Goal: Task Accomplishment & Management: Use online tool/utility

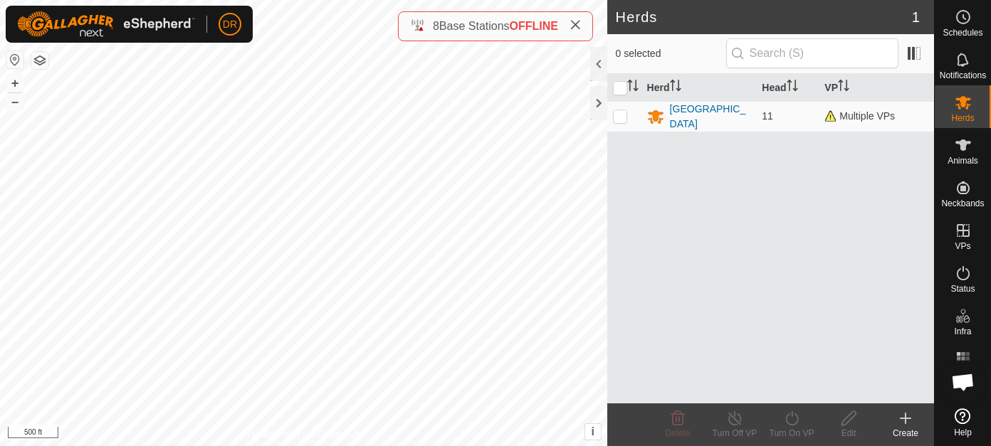
click at [580, 28] on icon at bounding box center [575, 24] width 11 height 11
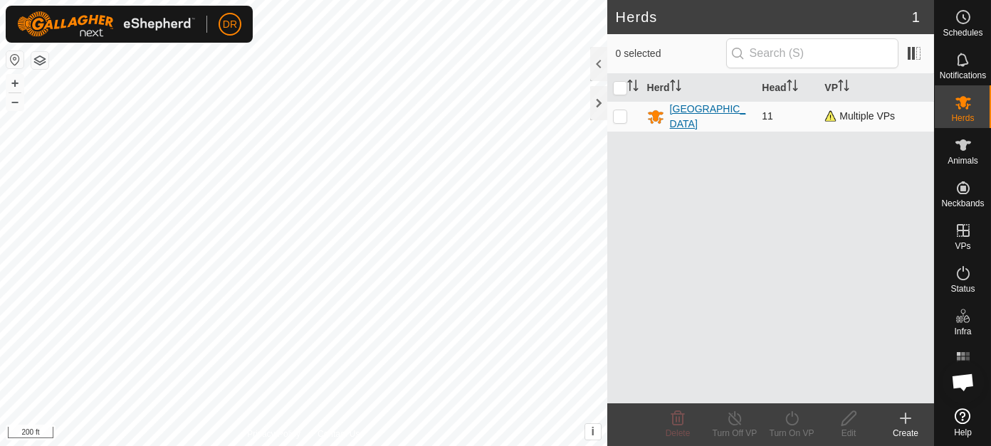
click at [673, 108] on div "[GEOGRAPHIC_DATA]" at bounding box center [710, 117] width 81 height 30
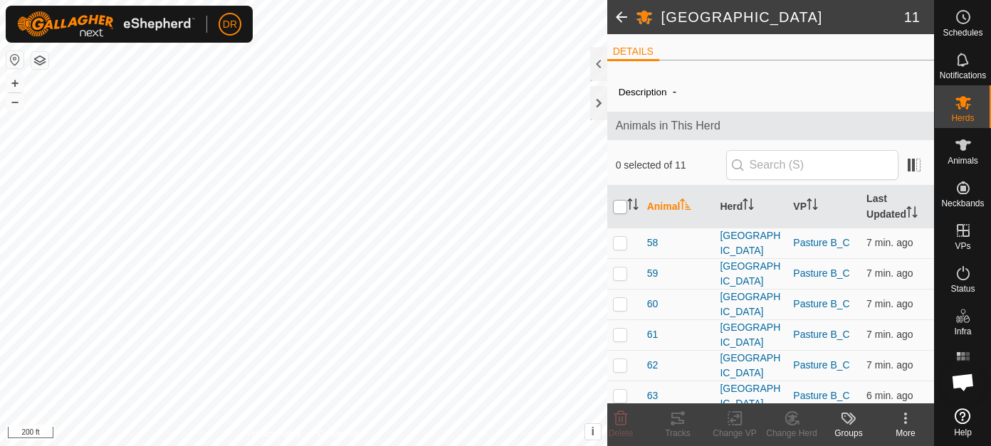
click at [622, 212] on input "checkbox" at bounding box center [620, 207] width 14 height 14
checkbox input "true"
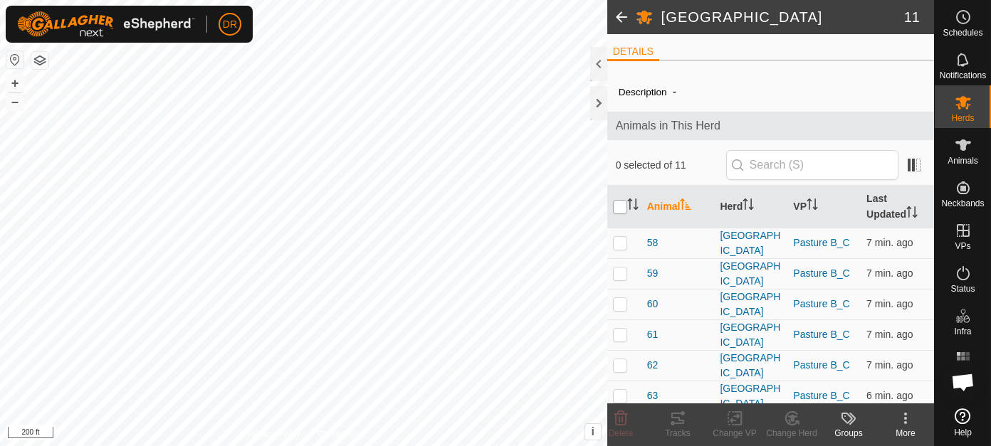
checkbox input "true"
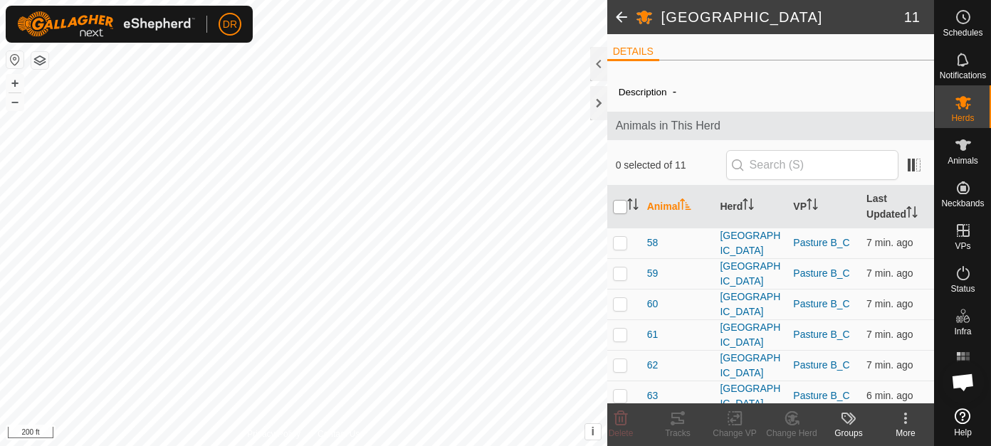
checkbox input "true"
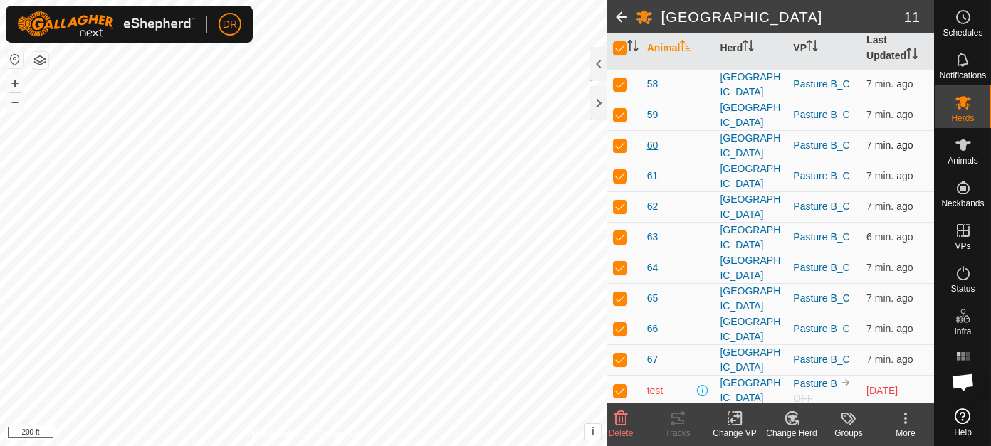
scroll to position [159, 0]
click at [617, 391] on p-checkbox at bounding box center [620, 389] width 14 height 11
checkbox input "false"
click at [676, 423] on icon at bounding box center [677, 418] width 17 height 17
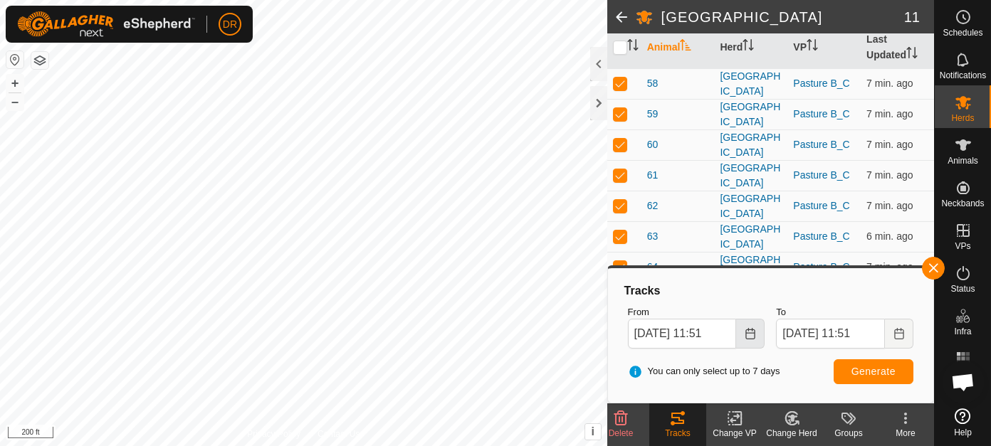
click at [749, 341] on button "Choose Date" at bounding box center [750, 334] width 28 height 30
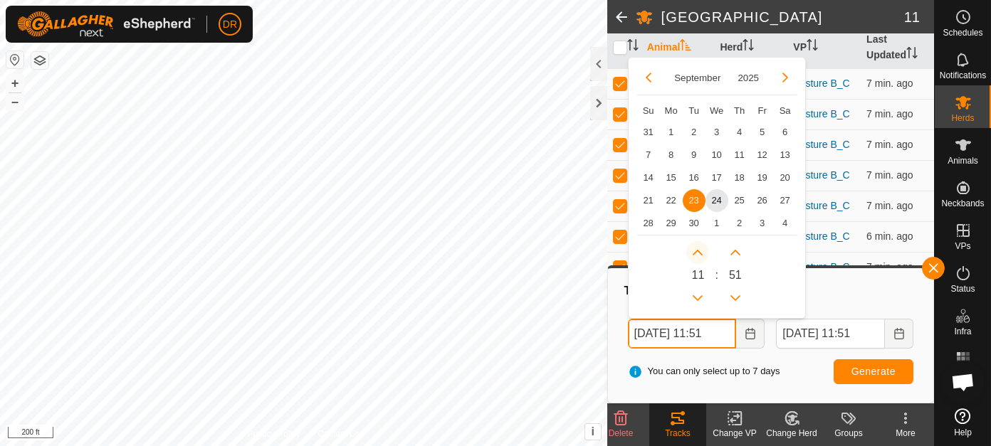
click at [693, 250] on button "Next Hour" at bounding box center [697, 252] width 23 height 23
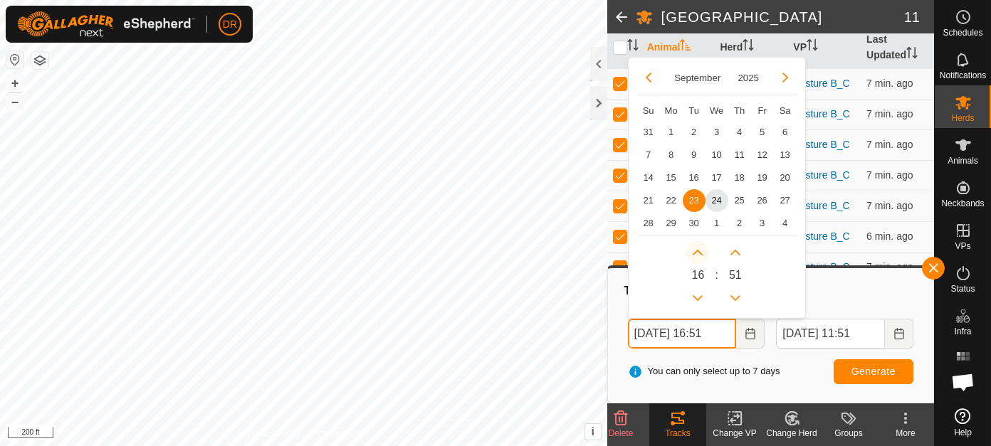
click at [693, 250] on button "Next Hour" at bounding box center [697, 252] width 23 height 23
click at [696, 296] on button "Previous Hour" at bounding box center [697, 298] width 23 height 23
type input "[DATE] 17:51"
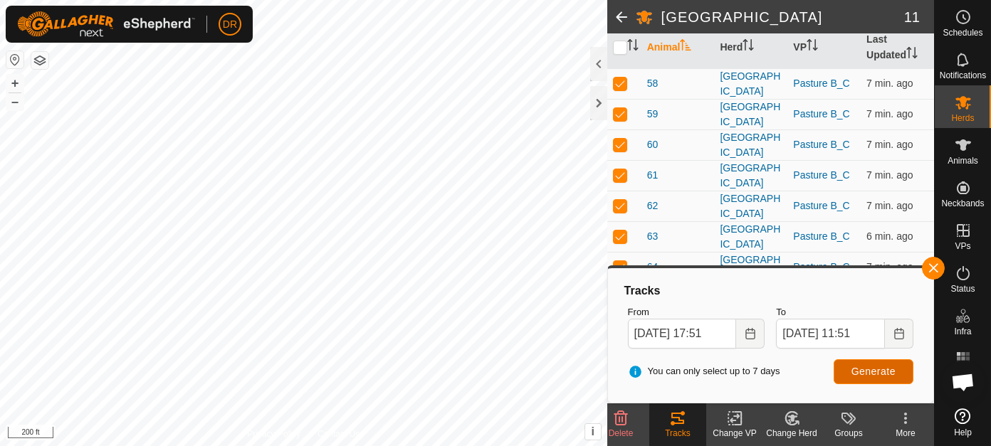
click at [859, 371] on span "Generate" at bounding box center [873, 371] width 44 height 11
click at [896, 336] on icon "Choose Date" at bounding box center [898, 333] width 11 height 11
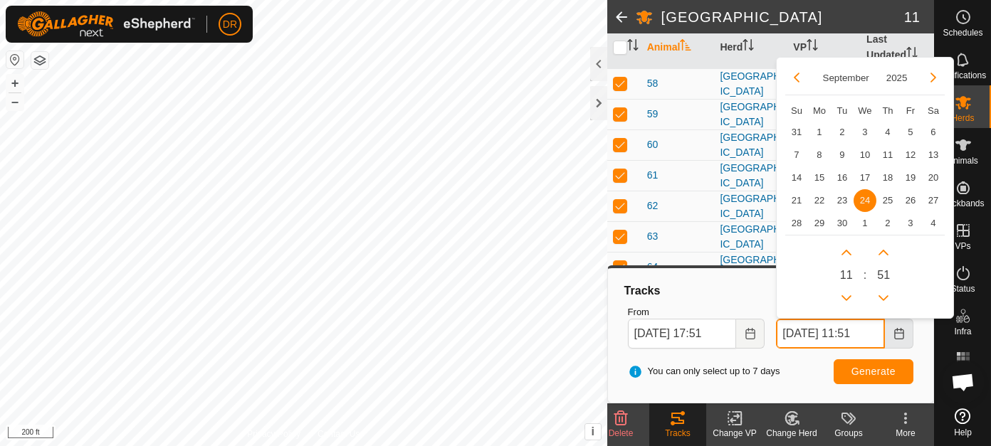
scroll to position [0, 1]
click at [846, 300] on button "Previous Hour" at bounding box center [846, 298] width 23 height 23
click at [847, 301] on span "Previous Hour" at bounding box center [847, 301] width 0 height 0
click at [846, 298] on button "Previous Hour" at bounding box center [846, 298] width 23 height 23
click at [846, 298] on icon "Previous Hour" at bounding box center [846, 298] width 10 height 6
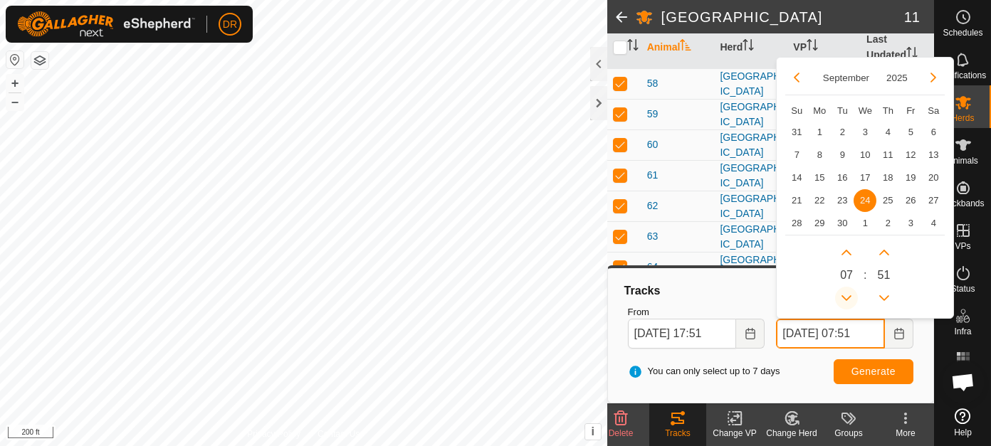
click at [844, 300] on button "Previous Hour" at bounding box center [846, 298] width 23 height 23
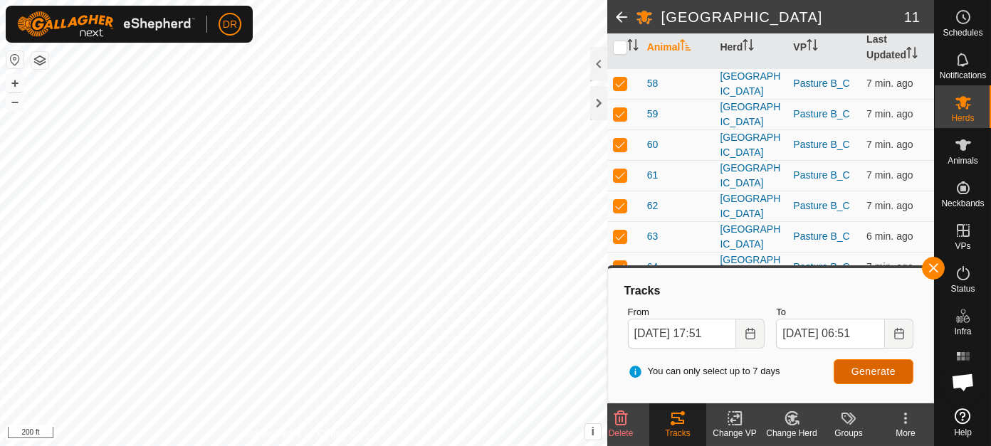
click at [877, 374] on span "Generate" at bounding box center [873, 371] width 44 height 11
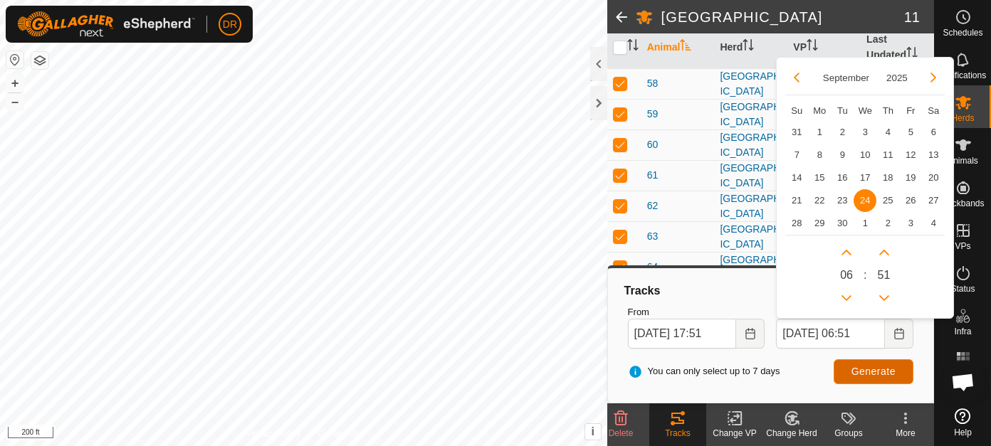
scroll to position [0, 0]
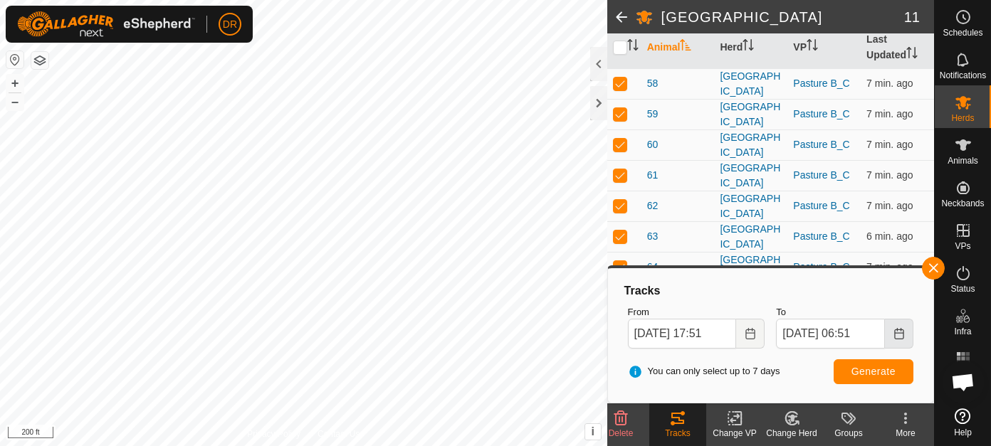
click at [897, 336] on icon "Choose Date" at bounding box center [898, 333] width 11 height 11
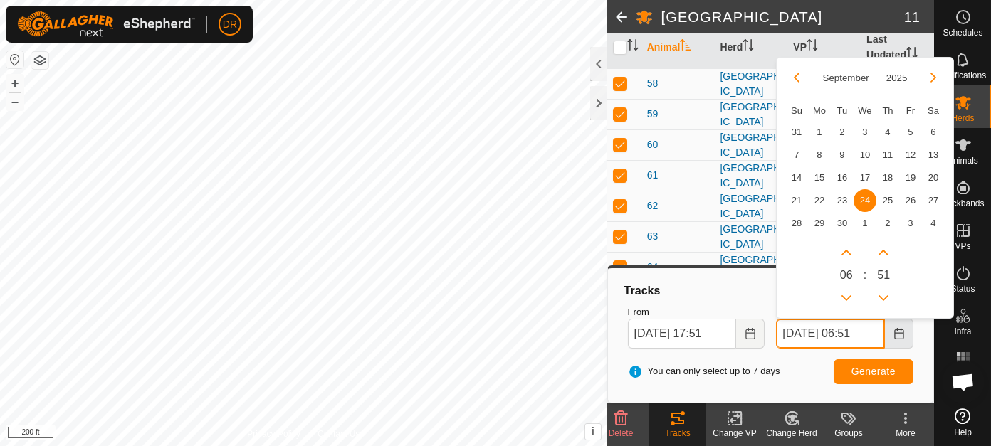
scroll to position [0, 3]
click at [850, 295] on button "Previous Hour" at bounding box center [846, 298] width 23 height 23
click at [851, 296] on span "Previous Hour" at bounding box center [851, 296] width 0 height 0
type input "[DATE] 04:51"
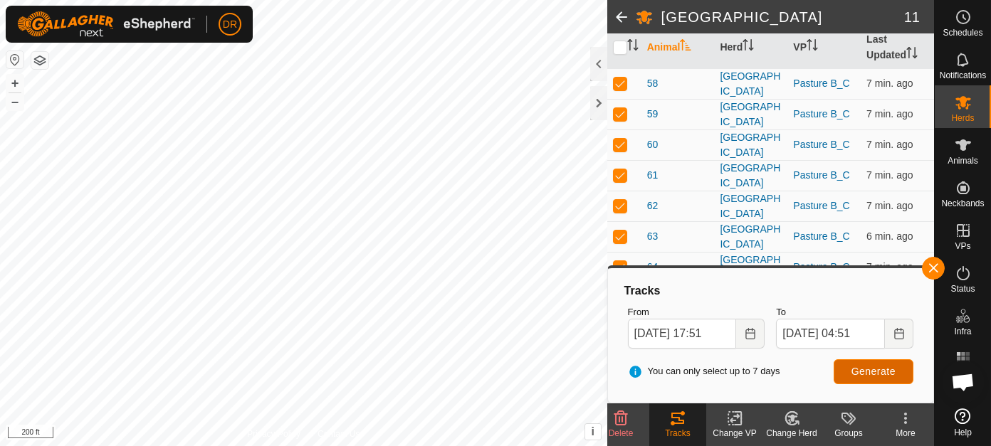
click at [869, 369] on span "Generate" at bounding box center [873, 371] width 44 height 11
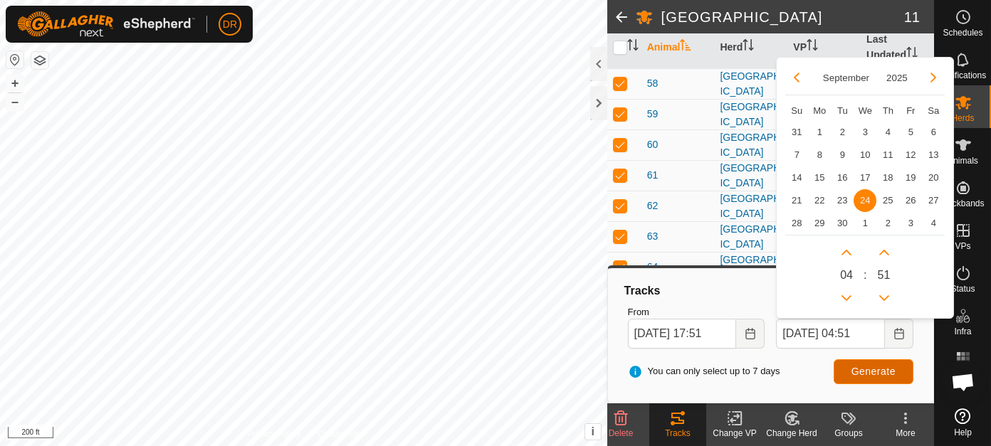
scroll to position [0, 0]
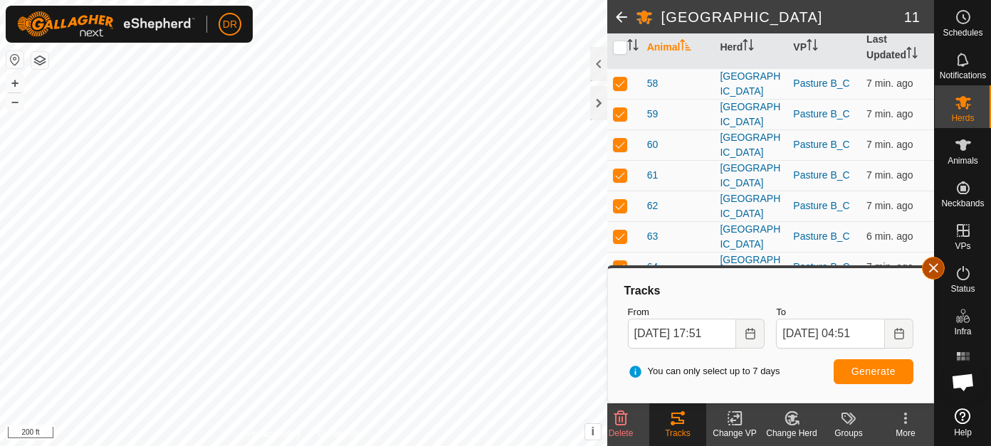
drag, startPoint x: 933, startPoint y: 267, endPoint x: 930, endPoint y: 276, distance: 9.9
click at [933, 267] on button "button" at bounding box center [933, 268] width 23 height 23
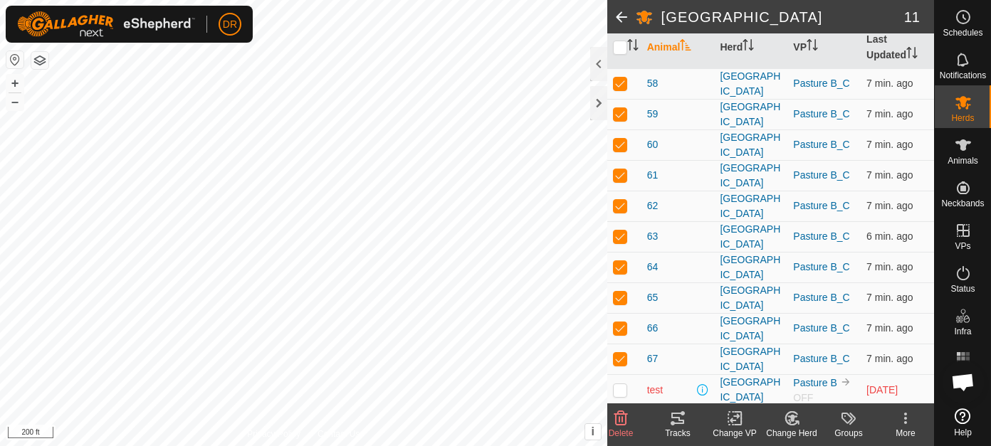
click at [624, 19] on span at bounding box center [621, 17] width 28 height 34
